Goal: Information Seeking & Learning: Compare options

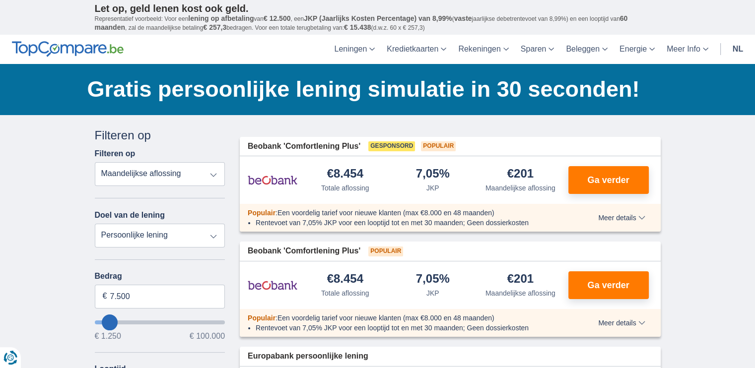
click at [176, 170] on select "Totale aflossing JKP Maandelijkse aflossing" at bounding box center [160, 174] width 131 height 24
click at [95, 162] on select "Totale aflossing JKP Maandelijkse aflossing" at bounding box center [160, 174] width 131 height 24
click at [169, 235] on select "Persoonlijke lening Auto Moto / fiets Mobilhome / caravan Renovatie Energie Sch…" at bounding box center [160, 236] width 131 height 24
click at [151, 301] on input "7.500" at bounding box center [160, 297] width 131 height 24
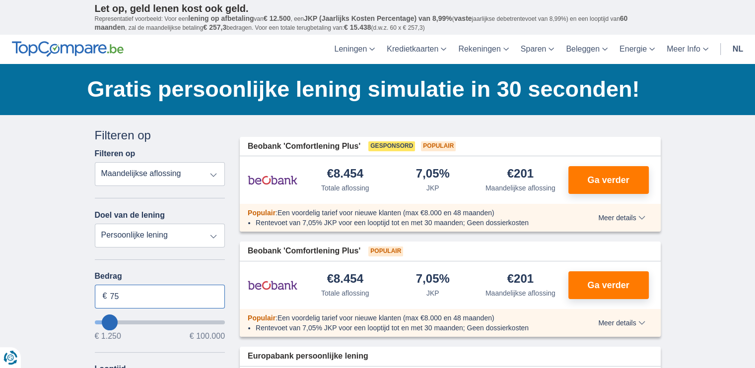
type input "7"
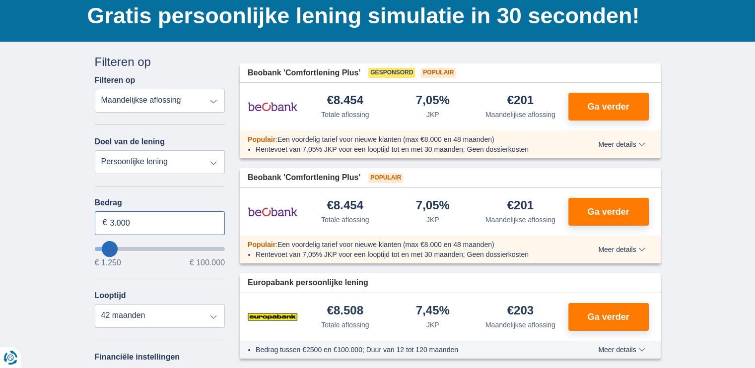
scroll to position [99, 0]
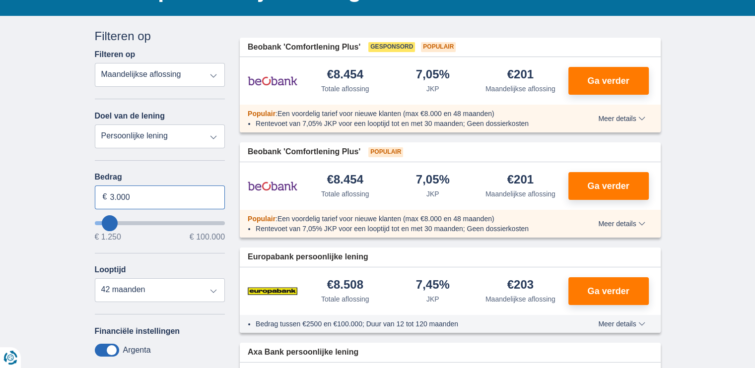
type input "3.000"
type input "3250"
select select "30"
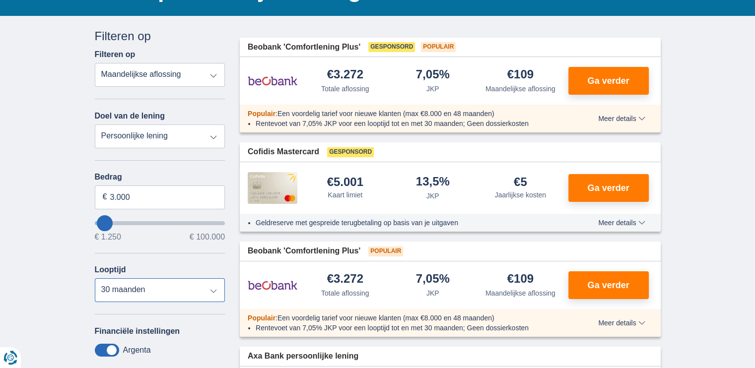
click at [95, 278] on select "12 maanden 18 maanden 24 maanden 30 maanden" at bounding box center [160, 290] width 131 height 24
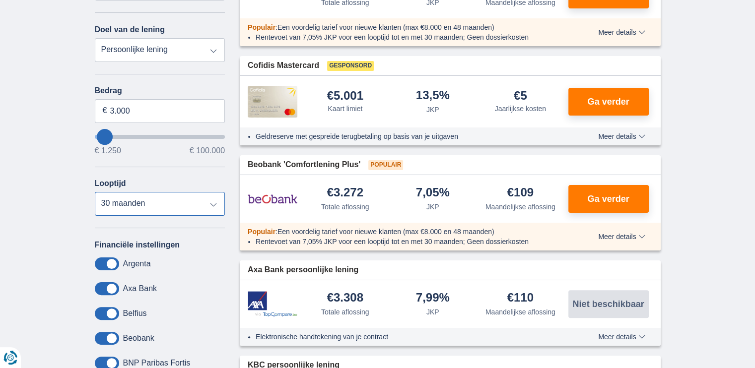
scroll to position [198, 0]
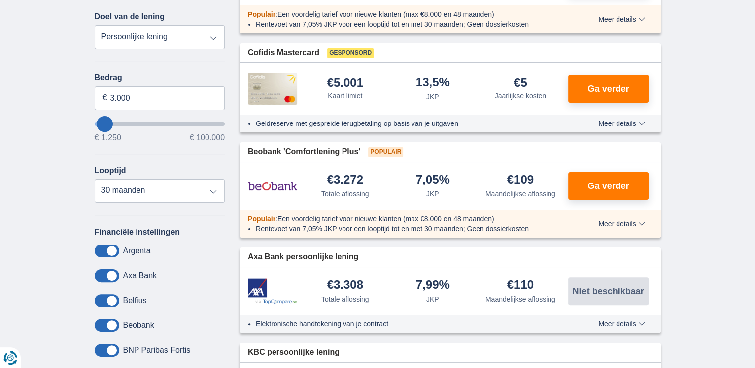
click at [114, 322] on span at bounding box center [107, 325] width 24 height 13
click at [0, 0] on input "checkbox" at bounding box center [0, 0] width 0 height 0
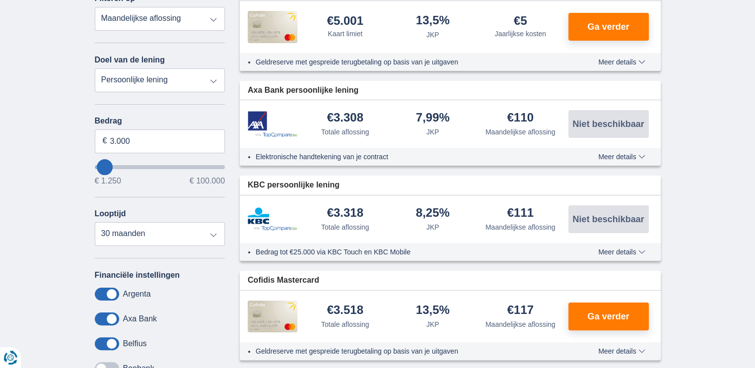
scroll to position [149, 0]
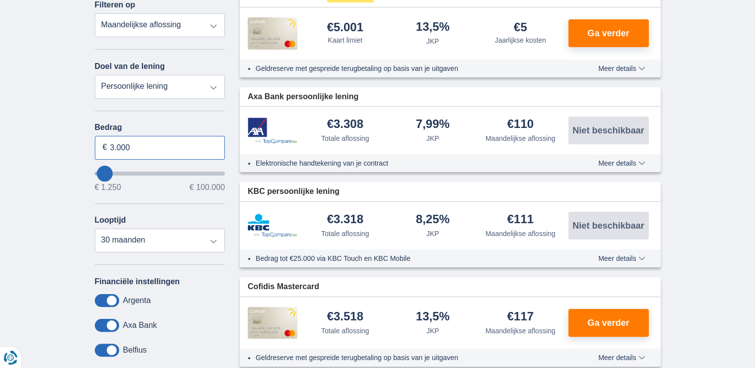
click at [138, 147] on input "3.000" at bounding box center [160, 148] width 131 height 24
type input "3"
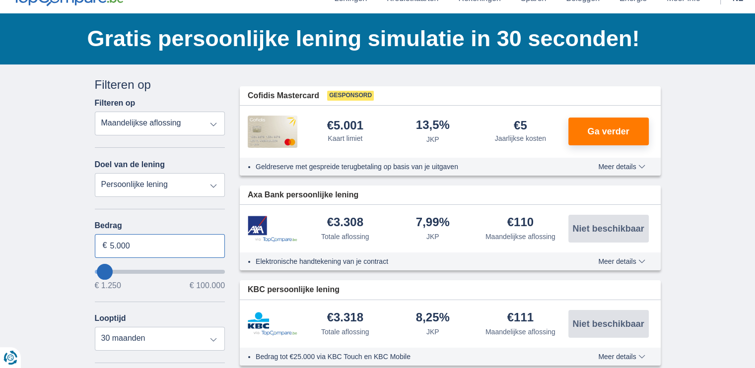
scroll to position [50, 0]
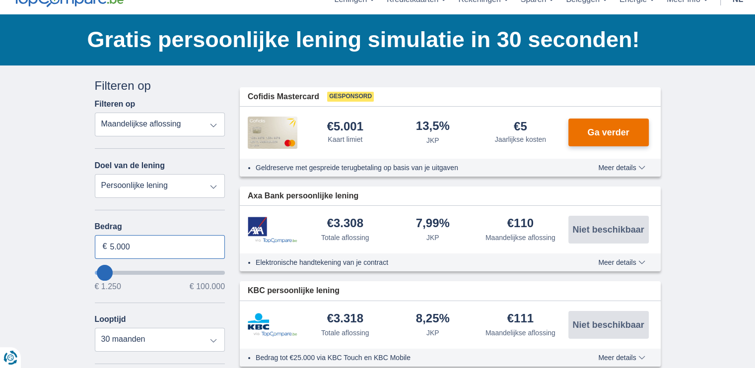
type input "5.000"
type input "5250"
select select "36"
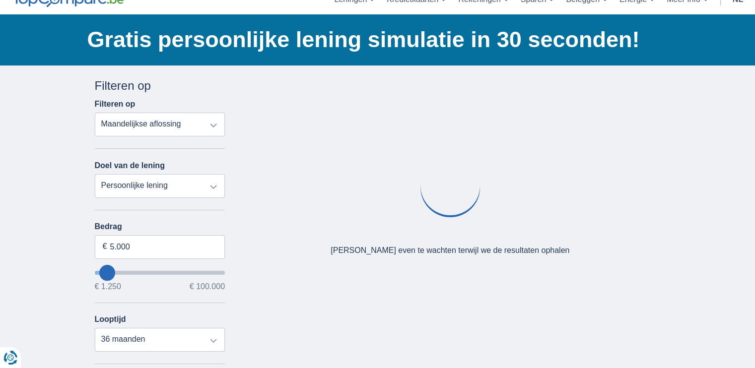
click at [598, 127] on div "Oeps... Geen product gevonden We vonden geen producten die overeenstemmen met j…" at bounding box center [450, 201] width 436 height 248
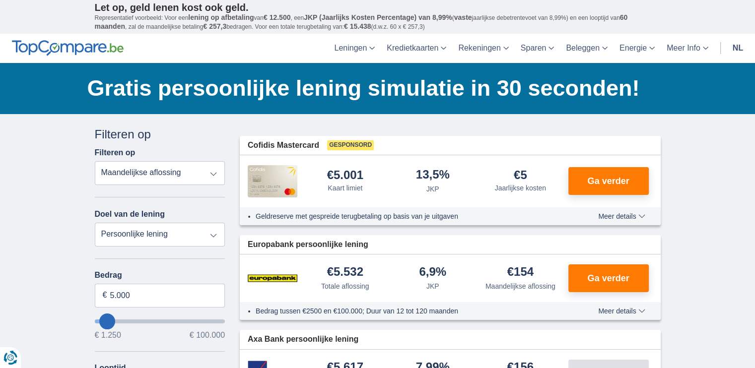
scroll to position [0, 0]
